Goal: Find specific page/section: Find specific page/section

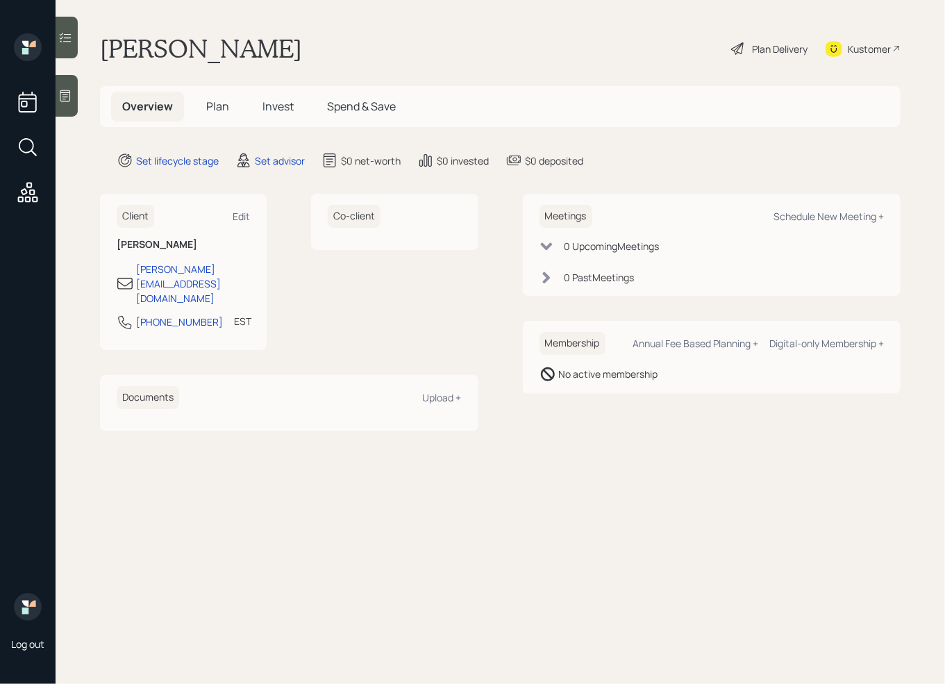
click at [845, 51] on div "Kustomer" at bounding box center [863, 48] width 75 height 31
